Goal: Find specific page/section: Find specific page/section

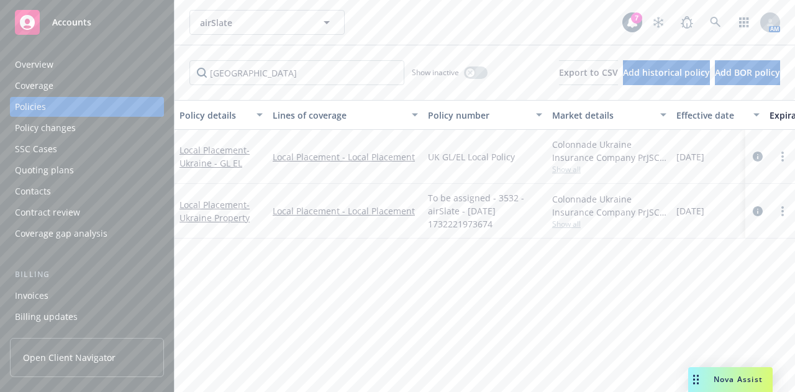
scroll to position [0, 149]
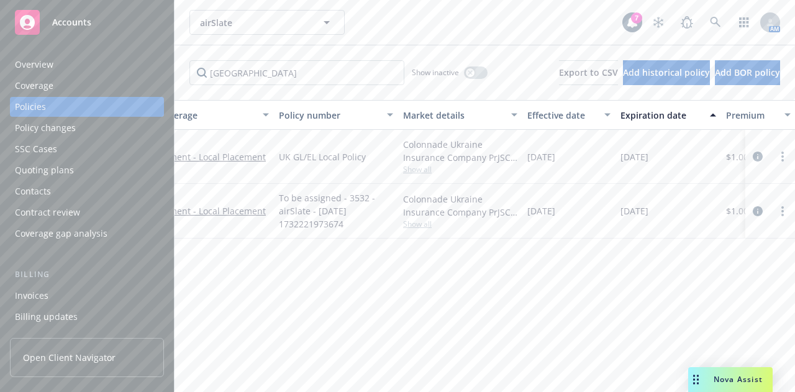
click at [388, 35] on div "airSlate airSlate 7 AM" at bounding box center [485, 22] width 621 height 45
drag, startPoint x: 382, startPoint y: 274, endPoint x: 336, endPoint y: 267, distance: 45.9
click at [336, 267] on div "Policy details Lines of coverage Policy number Market details Effective date Ex…" at bounding box center [485, 241] width 621 height 283
click at [500, 268] on div "Policy details Lines of coverage Policy number Market details Effective date Ex…" at bounding box center [485, 241] width 621 height 283
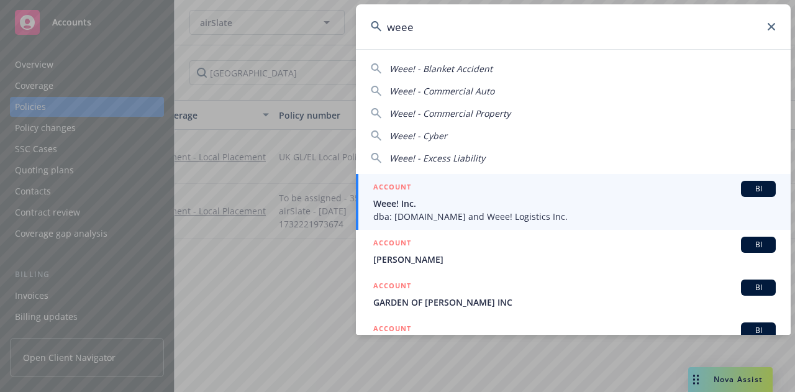
type input "weee"
click at [429, 204] on span "Weee! Inc." at bounding box center [575, 203] width 403 height 13
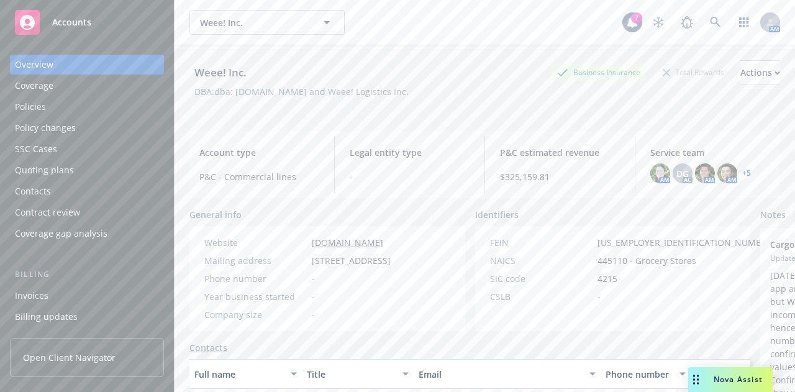
click at [109, 114] on div "Policies" at bounding box center [87, 107] width 144 height 20
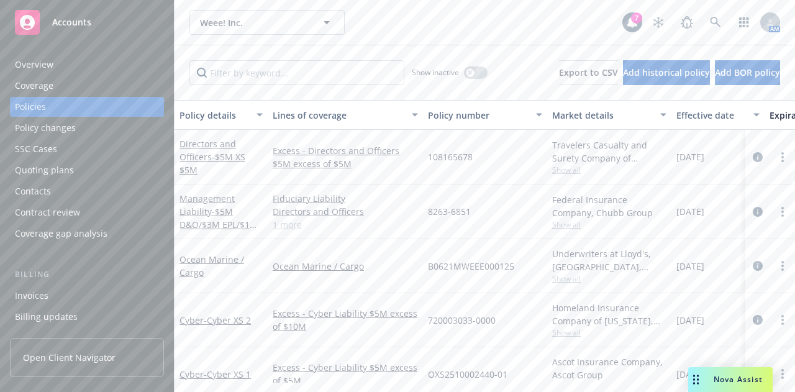
scroll to position [89, 0]
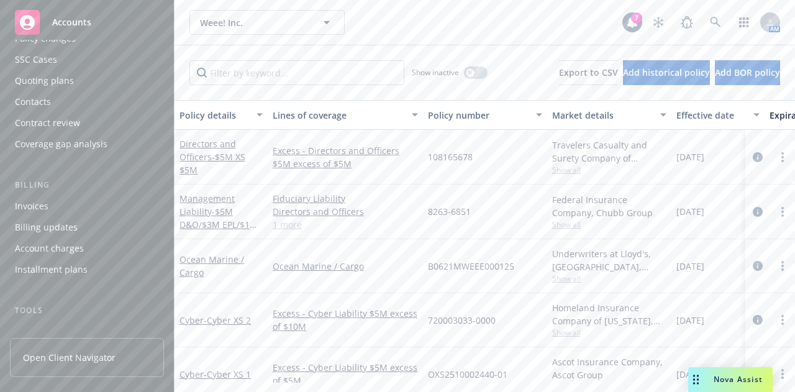
click at [50, 203] on div "Invoices" at bounding box center [87, 206] width 144 height 20
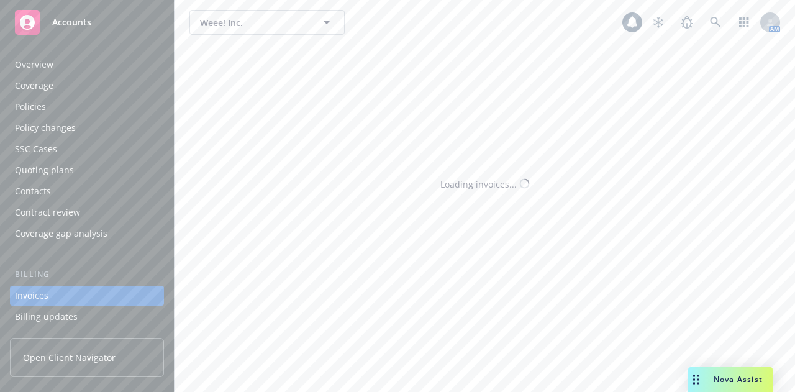
scroll to position [80, 0]
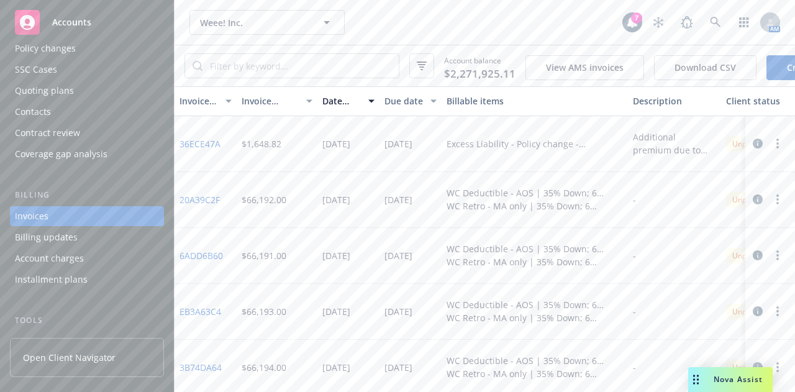
drag, startPoint x: 418, startPoint y: 21, endPoint x: 454, endPoint y: 227, distance: 209.6
click at [454, 227] on div "Weee! Inc. Weee! Inc. 7 AM Account balance $2,271,925.11 View AMS invoices Down…" at bounding box center [485, 196] width 621 height 392
click at [528, 25] on div "Weee! Inc. Weee! Inc." at bounding box center [406, 22] width 433 height 25
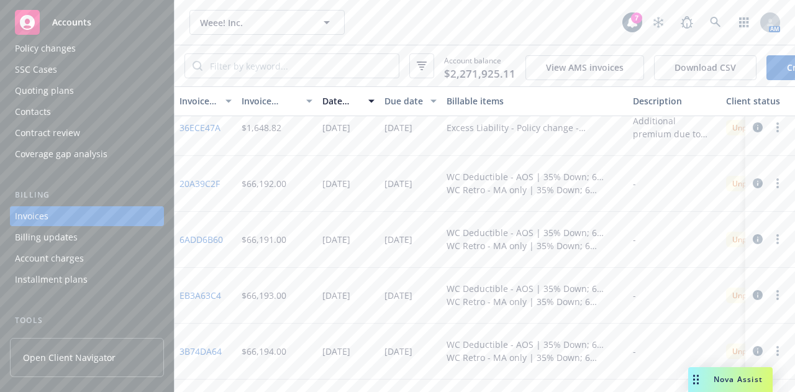
scroll to position [0, 0]
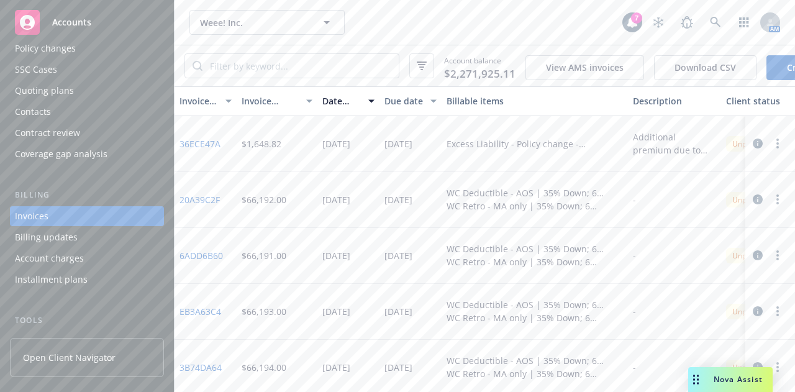
click at [426, 22] on div "Weee! Inc. Weee! Inc." at bounding box center [406, 22] width 433 height 25
click at [327, 71] on input "search" at bounding box center [301, 66] width 196 height 24
click at [400, 35] on div "Weee! Inc. Weee! Inc. 7 AM" at bounding box center [485, 22] width 621 height 45
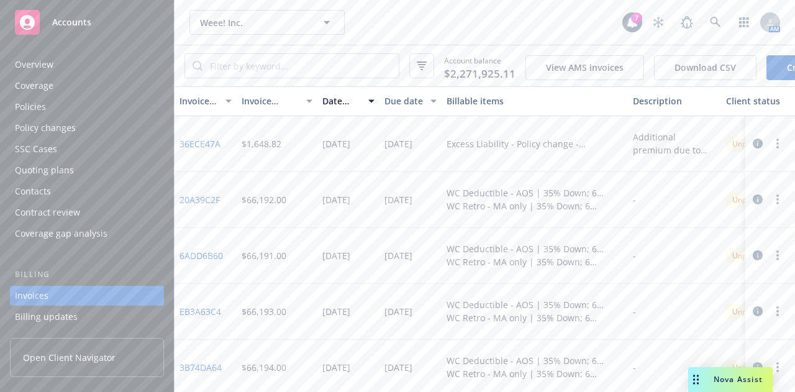
scroll to position [80, 0]
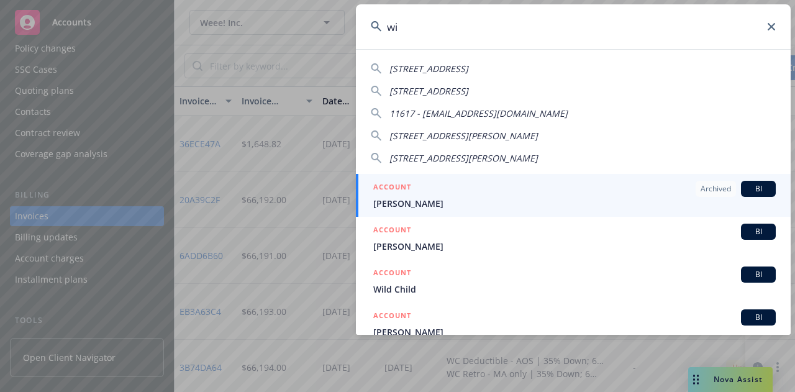
type input "w"
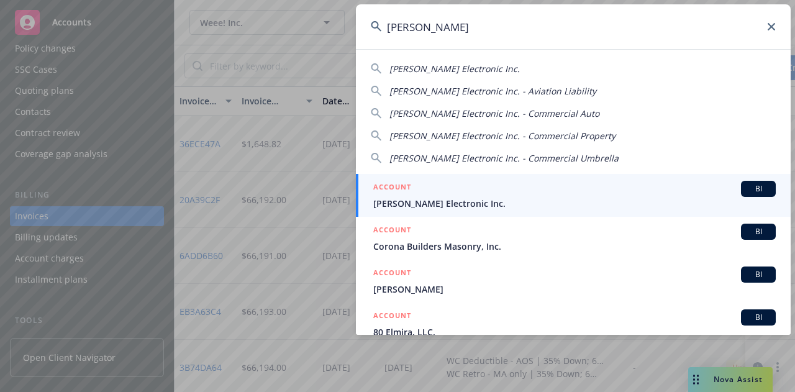
type input "elma"
click at [510, 196] on div "ACCOUNT BI" at bounding box center [575, 189] width 403 height 16
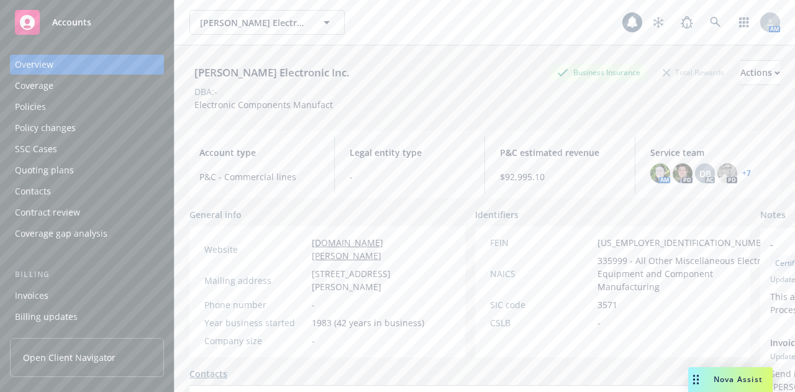
click at [106, 108] on div "Policies" at bounding box center [87, 107] width 144 height 20
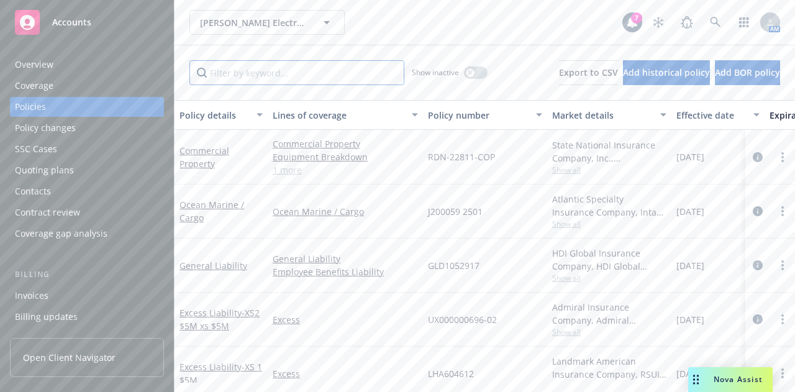
click at [239, 84] on input "Filter by keyword..." at bounding box center [297, 72] width 215 height 25
click at [213, 255] on div "General Liability" at bounding box center [221, 266] width 93 height 54
click at [223, 265] on link "General Liability" at bounding box center [214, 266] width 68 height 12
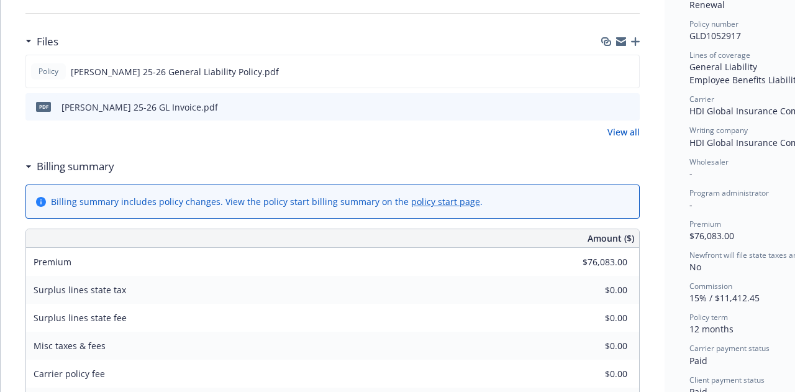
scroll to position [314, 0]
click at [629, 67] on icon "preview file" at bounding box center [627, 71] width 11 height 9
click at [634, 104] on icon "preview file" at bounding box center [628, 107] width 11 height 9
